Goal: Information Seeking & Learning: Learn about a topic

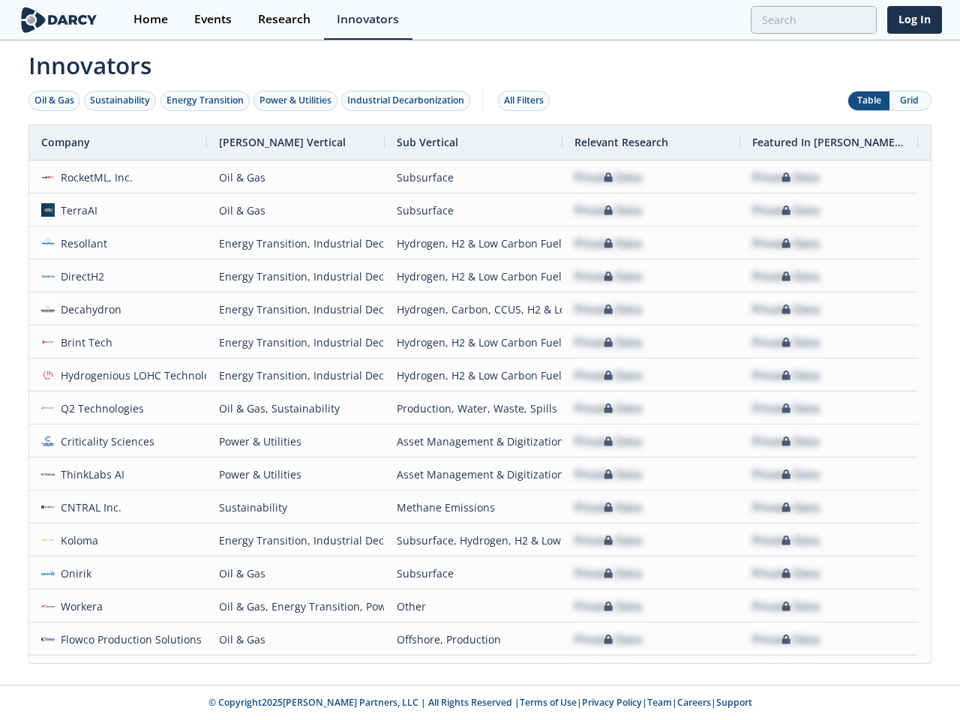
click at [55, 101] on div "Oil & Gas" at bounding box center [55, 101] width 40 height 14
click at [121, 101] on div "Sustainability" at bounding box center [120, 101] width 60 height 14
click at [206, 101] on div "Energy Transition" at bounding box center [205, 101] width 77 height 14
click at [297, 101] on div "Power & Utilities" at bounding box center [296, 101] width 72 height 14
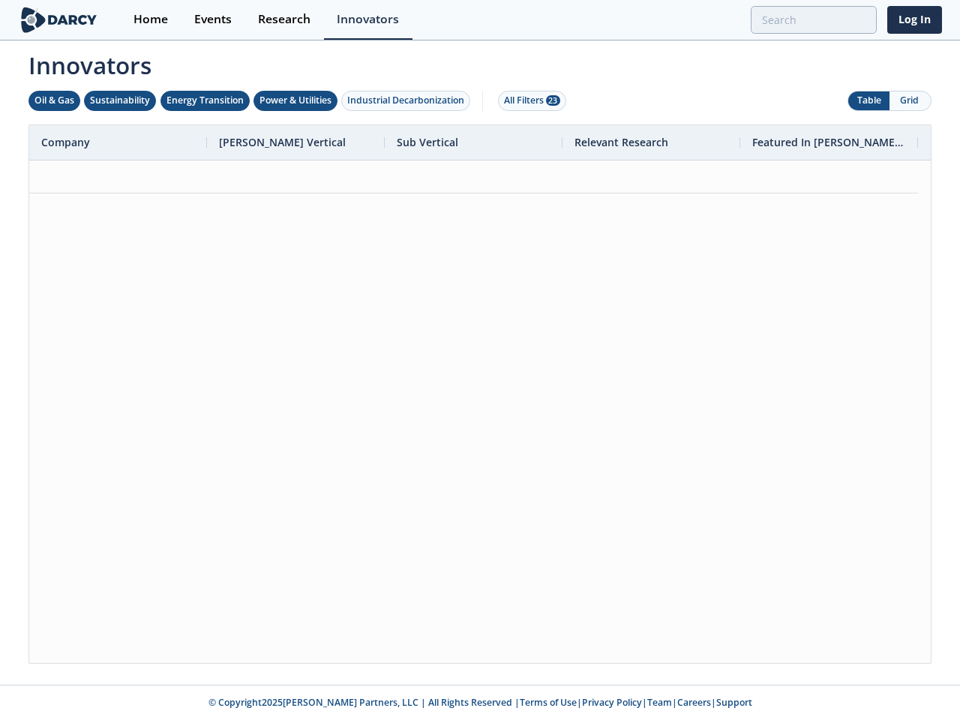
click at [409, 101] on div "Industrial Decarbonization" at bounding box center [405, 101] width 117 height 14
click at [528, 101] on div "All Filters 23" at bounding box center [532, 101] width 56 height 14
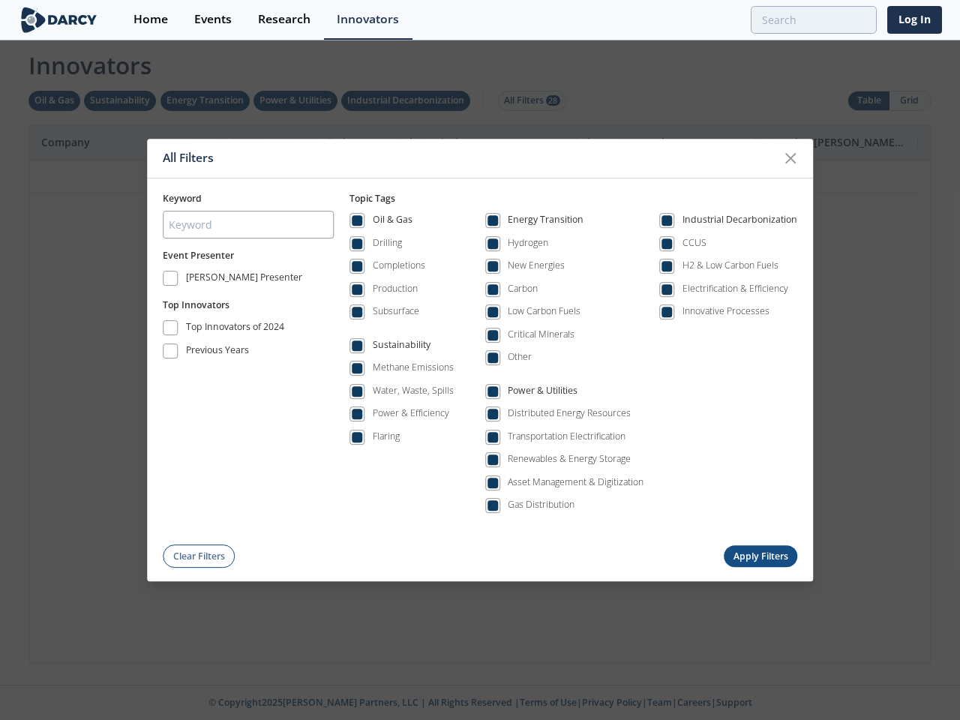
click at [480, 394] on div "Oil & Gas Drilling Completions Production Subsurface Sustainability Methane Emi…" at bounding box center [574, 368] width 448 height 324
